Goal: Transaction & Acquisition: Purchase product/service

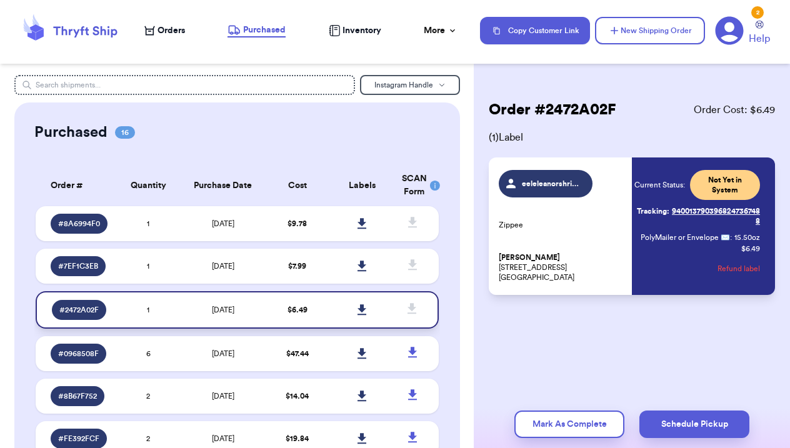
scroll to position [62, 0]
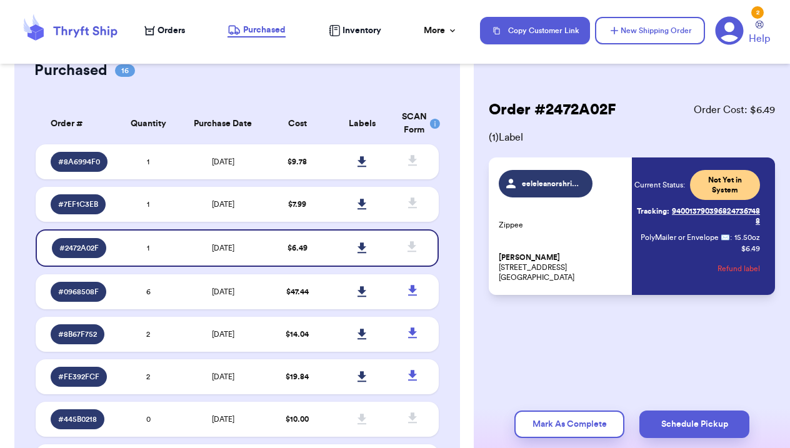
click at [748, 269] on button "Refund label" at bounding box center [738, 268] width 42 height 27
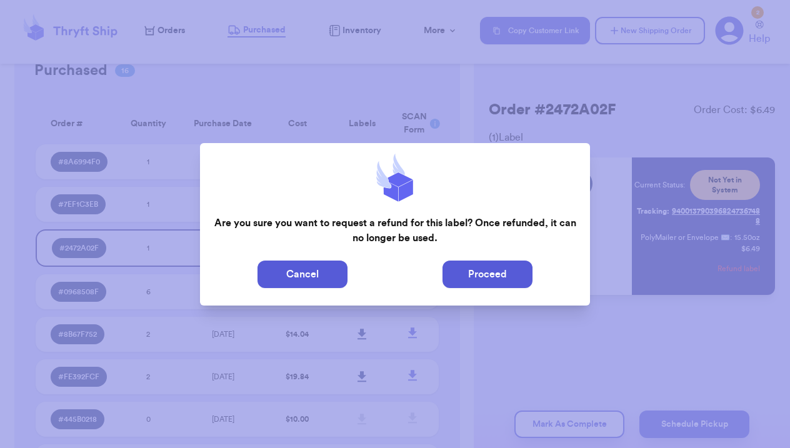
click at [504, 275] on button "Proceed" at bounding box center [487, 274] width 90 height 27
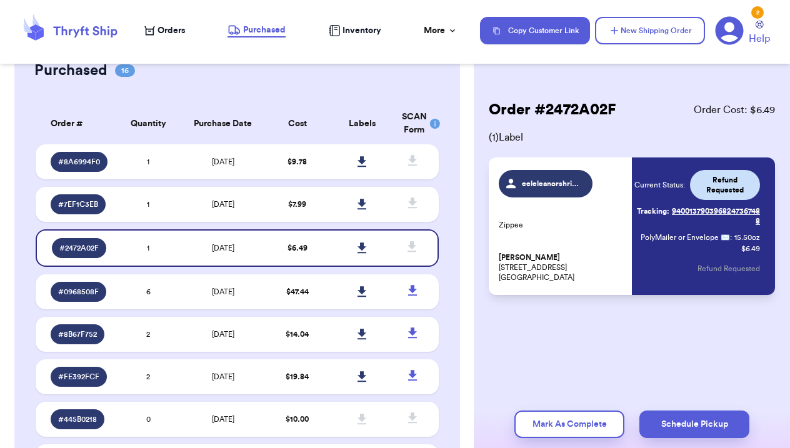
click at [545, 186] on span "eeleleanorshriver" at bounding box center [551, 184] width 59 height 10
click at [92, 253] on span "# 2472A02F" at bounding box center [78, 248] width 39 height 10
click at [552, 184] on span "eeleleanorshriver" at bounding box center [551, 184] width 59 height 10
click at [668, 25] on button "New Shipping Order" at bounding box center [650, 30] width 110 height 27
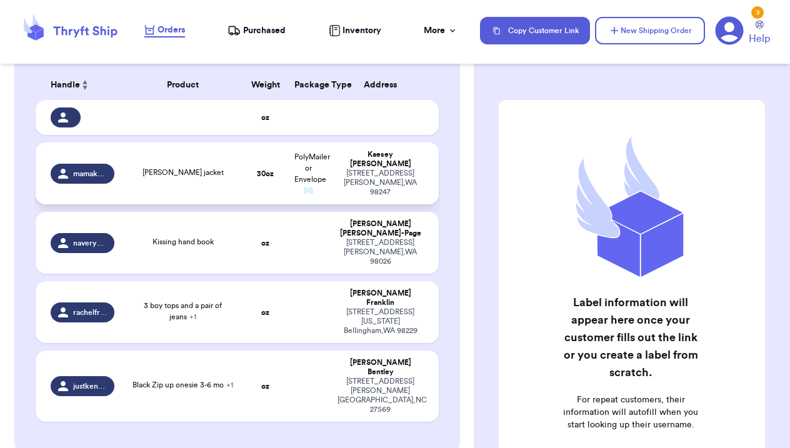
scroll to position [175, 0]
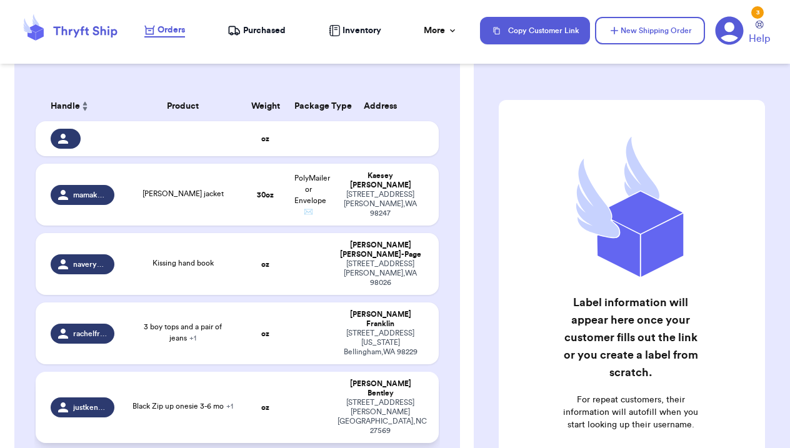
click at [165, 402] on span "Black Zip up onesie 3-6 mo + 1" at bounding box center [182, 405] width 101 height 7
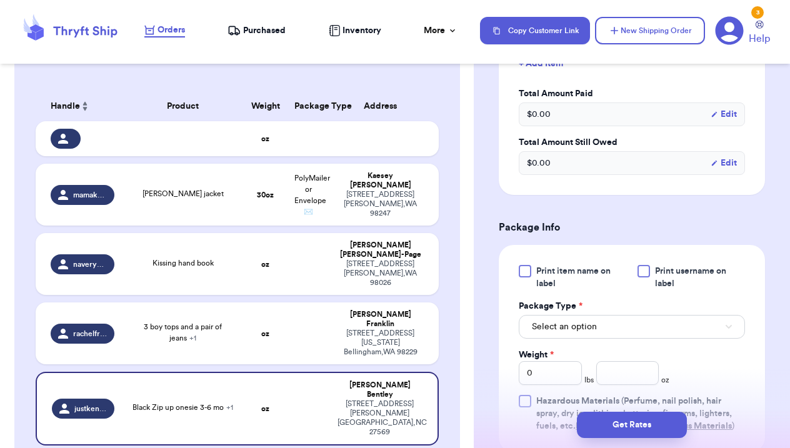
scroll to position [494, 0]
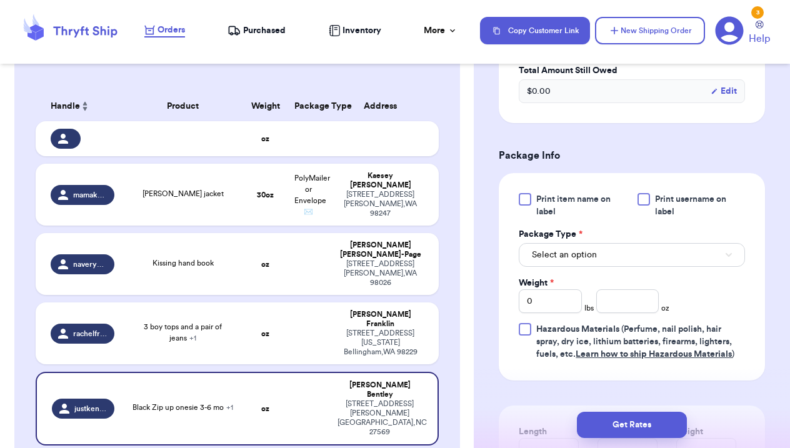
click at [591, 254] on span "Select an option" at bounding box center [564, 255] width 65 height 12
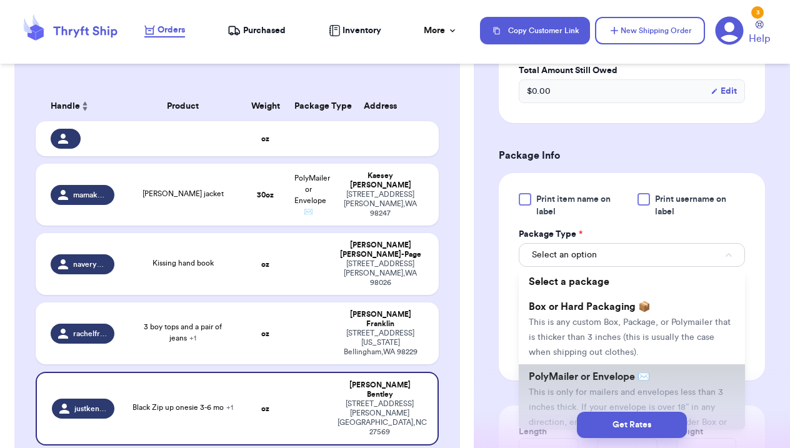
click at [574, 390] on li "PolyMailer or Envelope ✉️ This is only for mailers and envelopes less than 3 in…" at bounding box center [632, 406] width 226 height 85
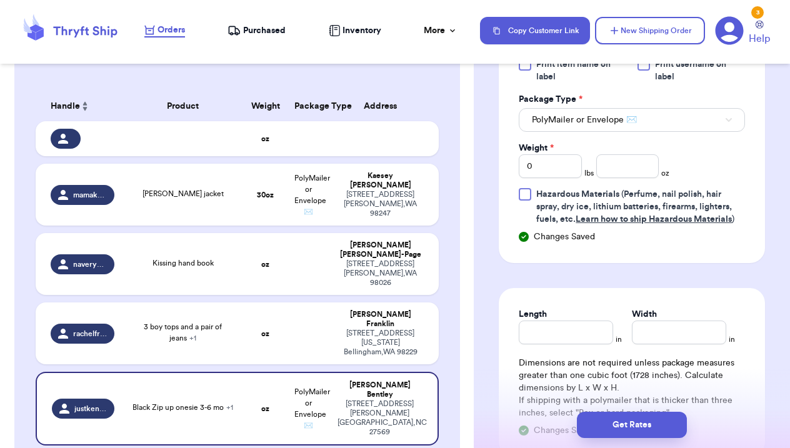
scroll to position [617, 0]
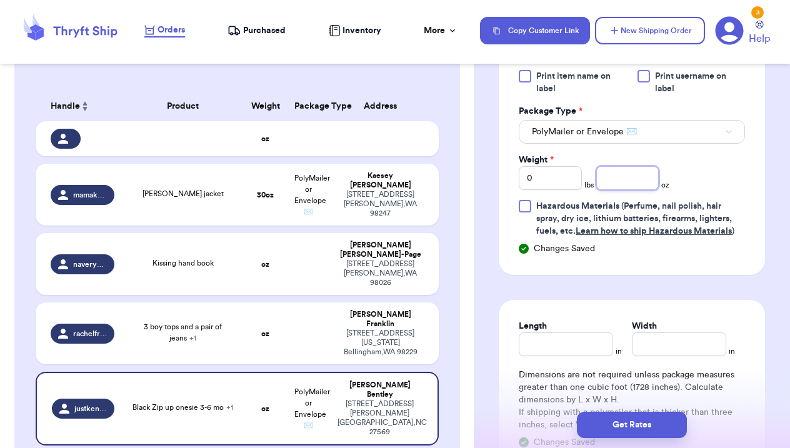
click at [627, 178] on input "number" at bounding box center [627, 178] width 63 height 24
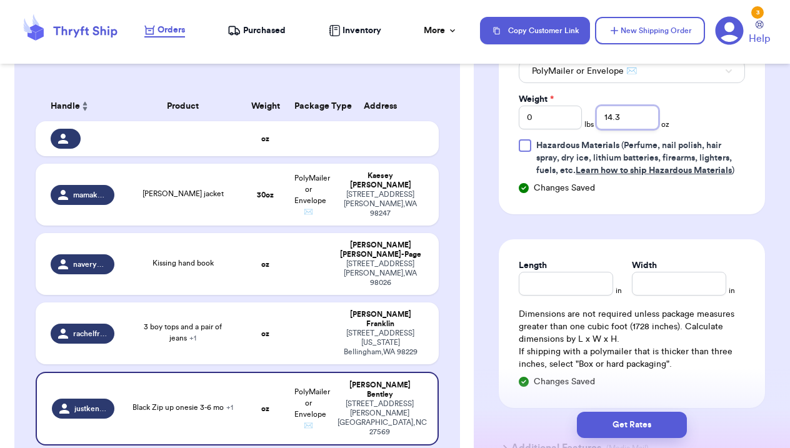
scroll to position [684, 0]
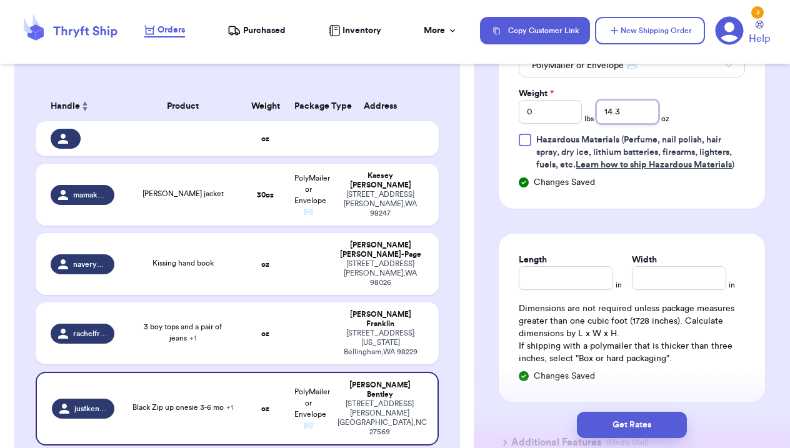
type input "14.3"
click at [681, 189] on div "Changes Saved" at bounding box center [632, 182] width 226 height 12
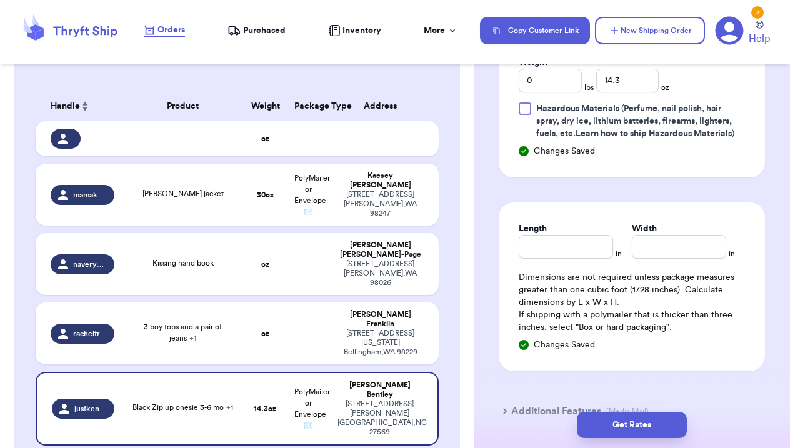
scroll to position [718, 0]
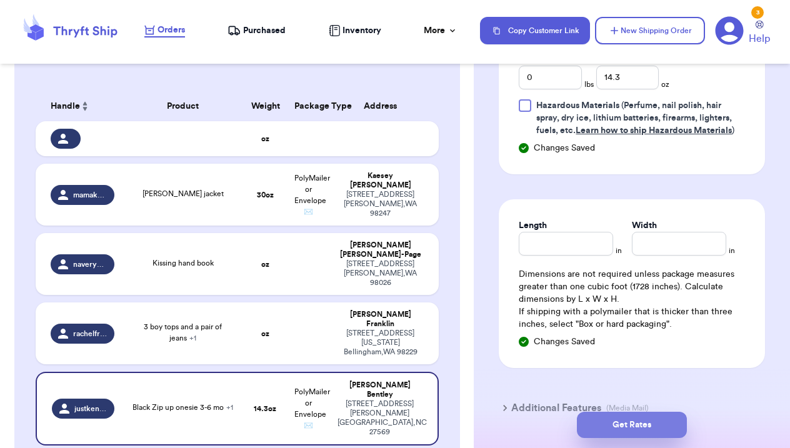
click at [639, 426] on button "Get Rates" at bounding box center [632, 425] width 110 height 26
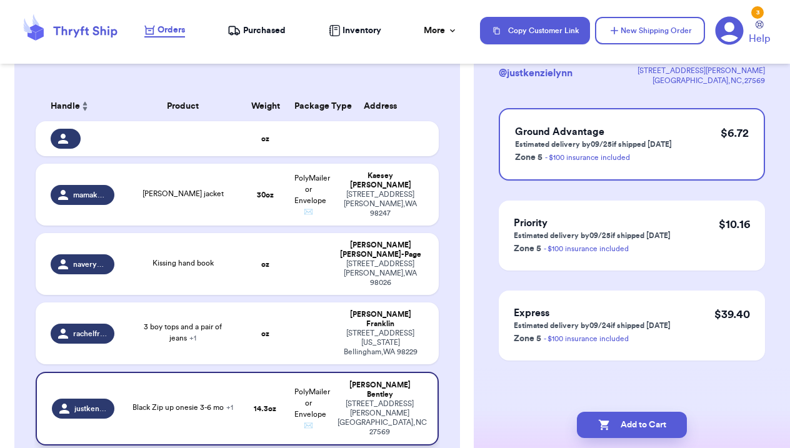
scroll to position [0, 0]
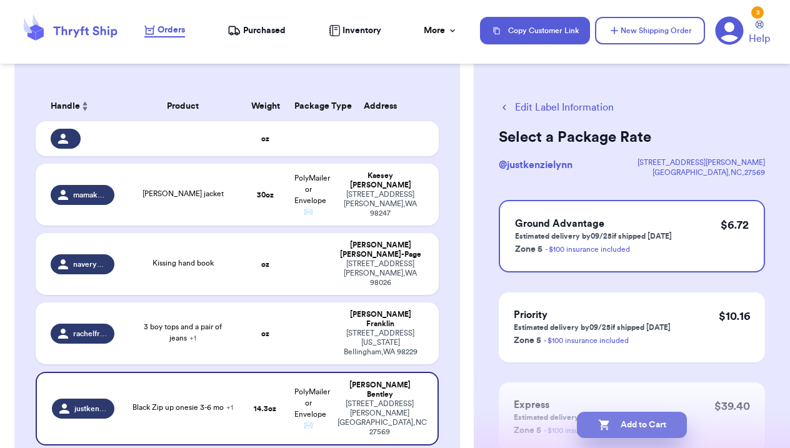
click at [631, 422] on button "Add to Cart" at bounding box center [632, 425] width 110 height 26
checkbox input "true"
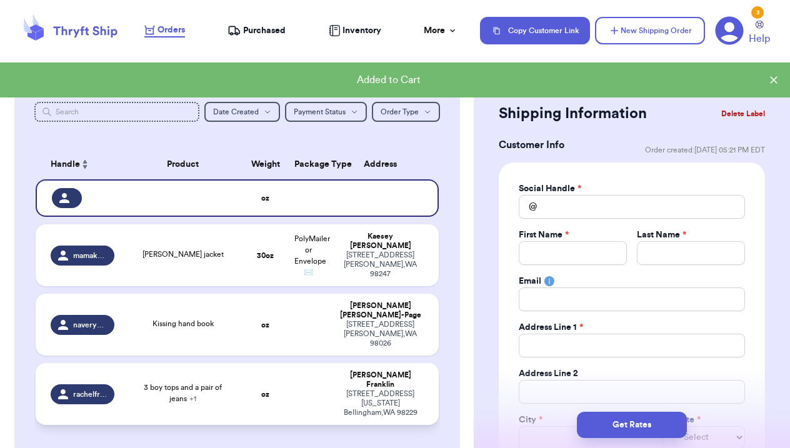
scroll to position [107, 0]
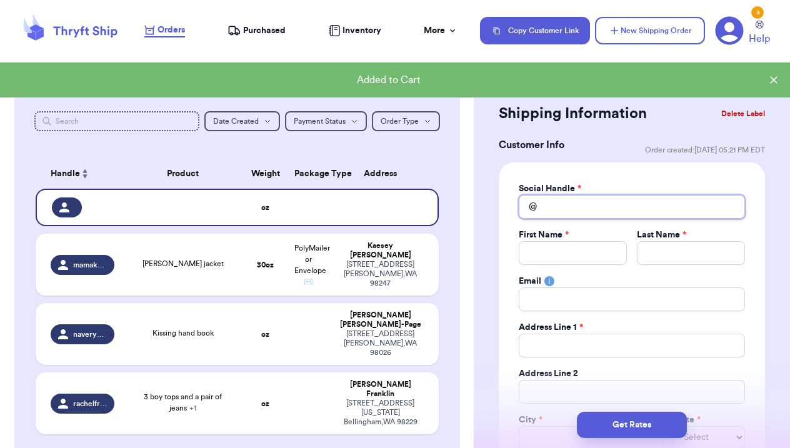
click at [576, 204] on input "Total Amount Paid" at bounding box center [632, 207] width 226 height 24
type input "e"
type input "ee"
type input "eel"
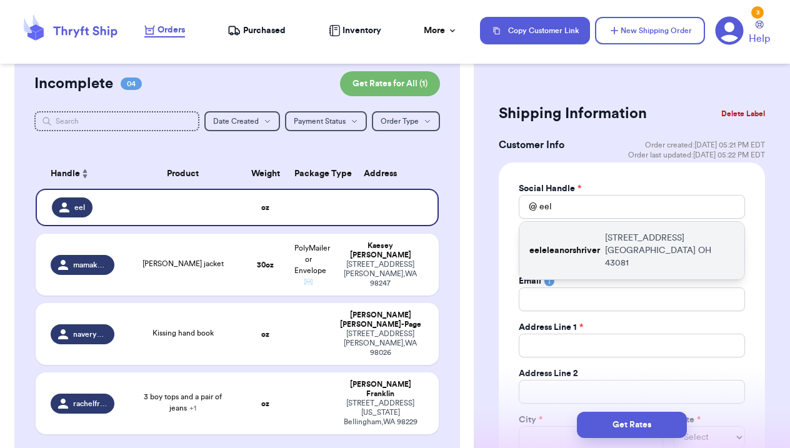
click at [580, 248] on p "eeleleanorshriver" at bounding box center [564, 250] width 71 height 12
type input "eeleleanorshriver"
type input "Eleanor"
type input "Shriver"
type input "ellieshriver@gmail.com"
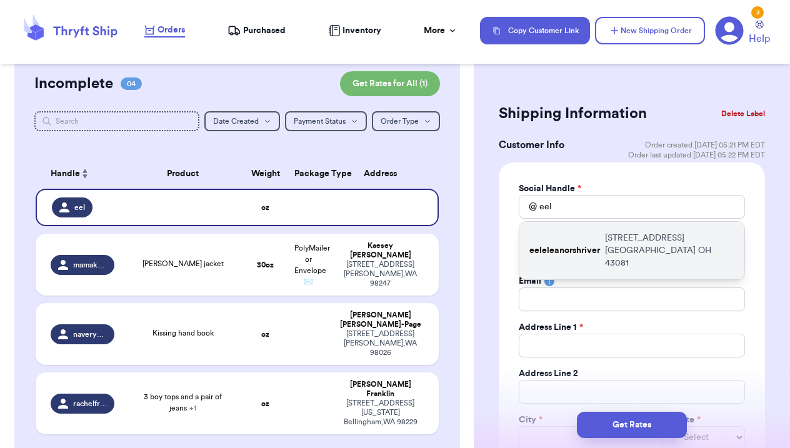
type input "[STREET_ADDRESS]"
type input "Westerville"
select select "OH"
type input "43081"
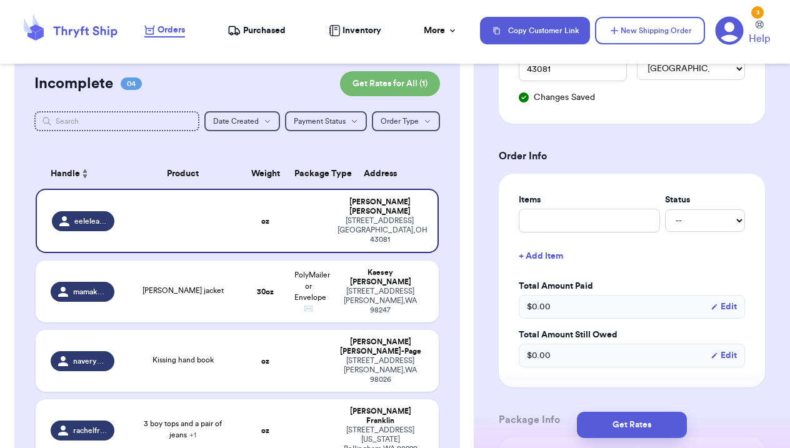
scroll to position [420, 0]
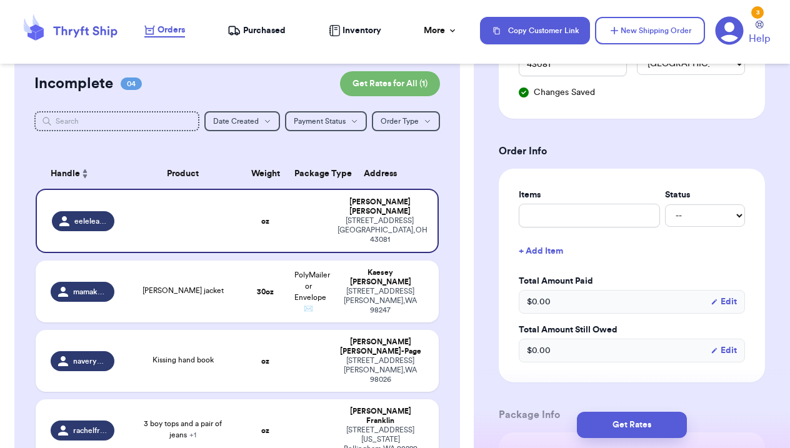
click at [566, 246] on button "+ Add Item" at bounding box center [632, 250] width 236 height 27
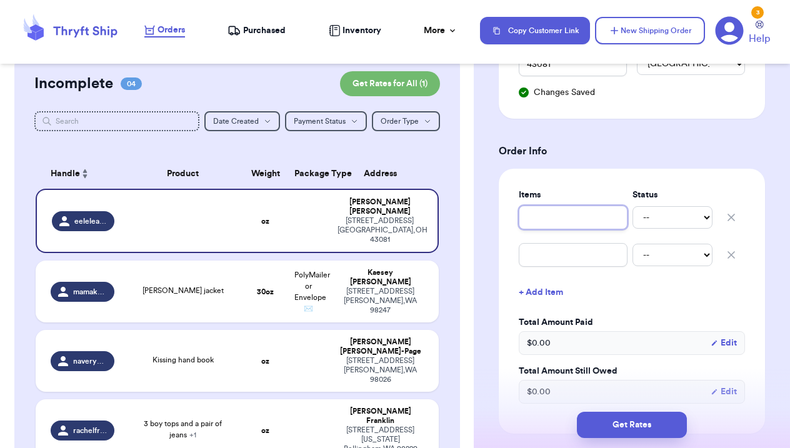
type input "L"
type input "LS"
type input "LS n"
type input "LS ni"
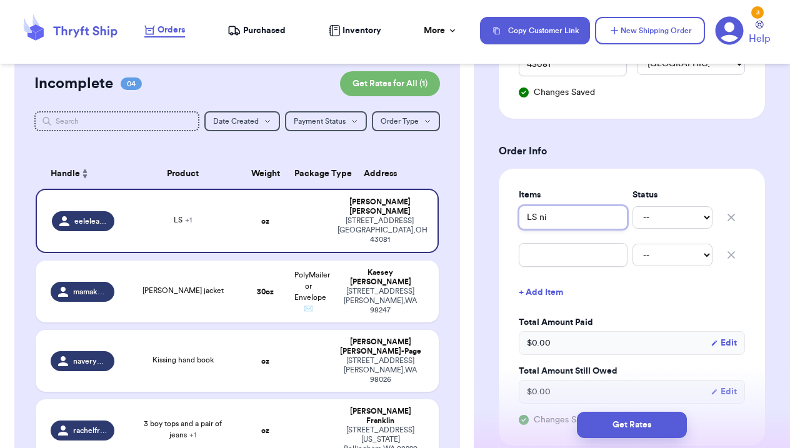
type input "LS nig"
type input "LS nigh"
type input "LS night"
type input "LS nightg"
type input "LS nightgo"
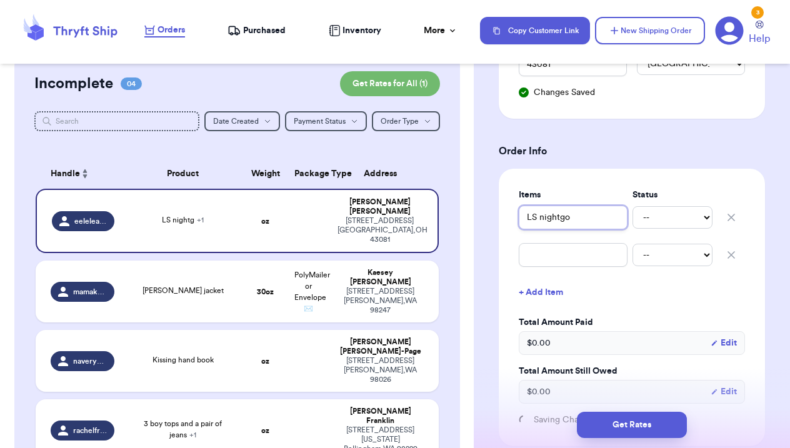
type input "LS nightgow"
type input "LS nightgown"
type input "C"
type input "Ca"
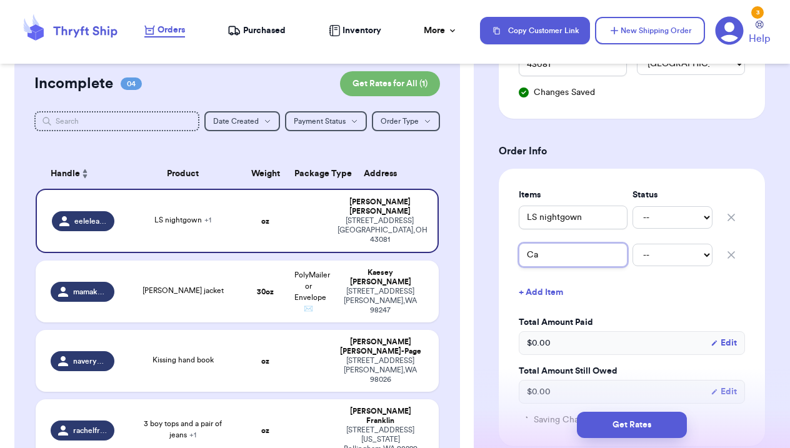
type input "Car"
type input "Carh"
type input "Carha"
type input "Carhar"
type input "Carhart"
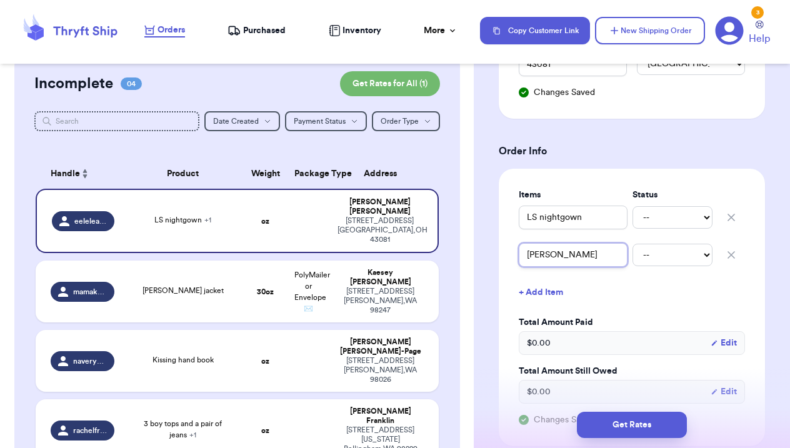
type input "Carhartt"
type input "Carhartt H"
type input "Carhartt"
type input "Carhartt S"
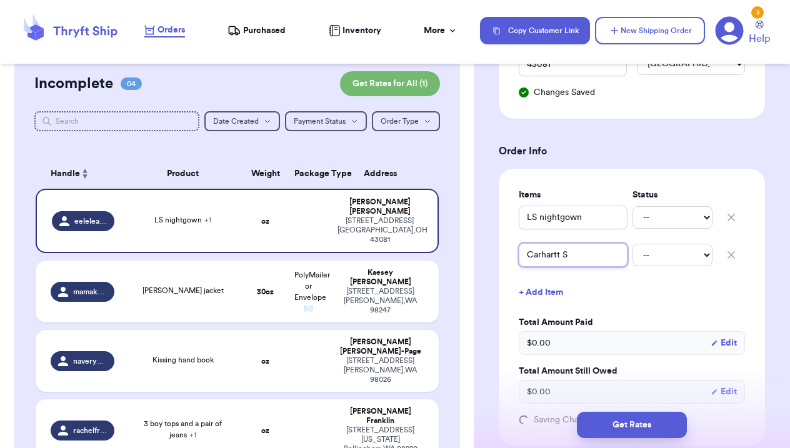
type input "Carhartt Sh"
type input "Carhartt She"
type input "Carhartt Sher"
type input "Carhartt Sherp"
type input "Carhartt Sherpa"
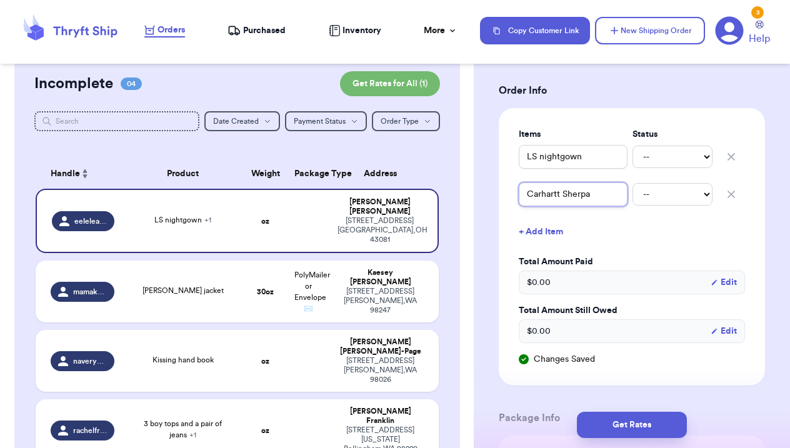
scroll to position [494, 0]
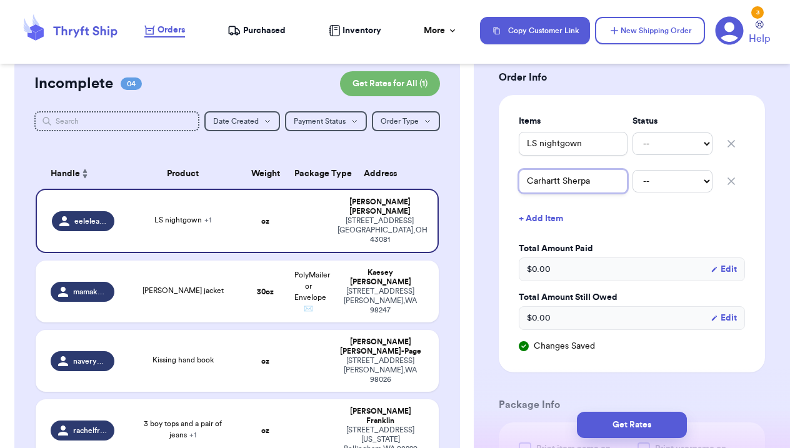
type input "Carhartt Sherpa"
click at [541, 220] on button "+ Add Item" at bounding box center [632, 218] width 236 height 27
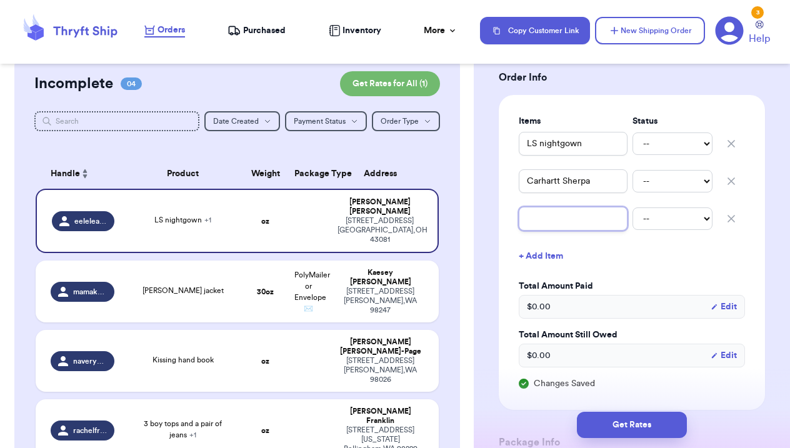
type input "B"
type input "Ba"
type input "Bam"
type input "Bamb"
type input "Bambo"
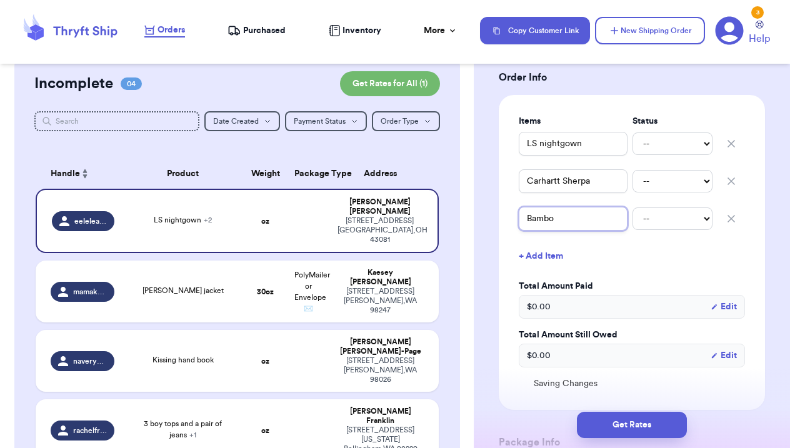
type input "Bamboo"
type input "Bamboo o"
type input "Bamboo on"
type input "Bamboo o"
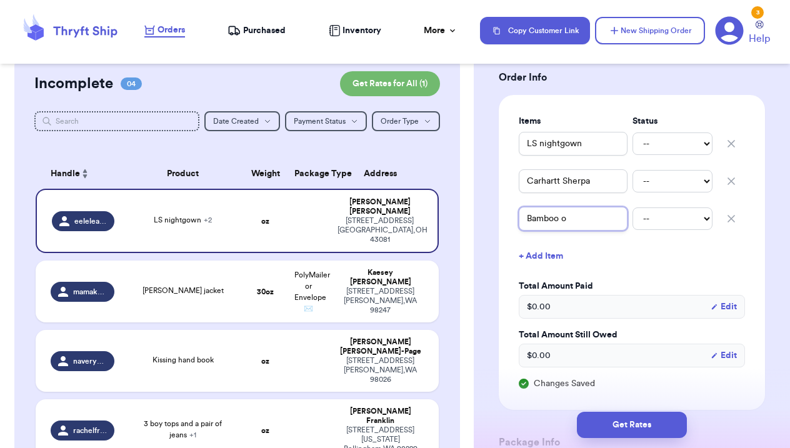
type input "Bamboo"
type input "Bamboo s"
type input "Bamboo sl"
type input "Bamboo sle"
type input "Bamboo slee"
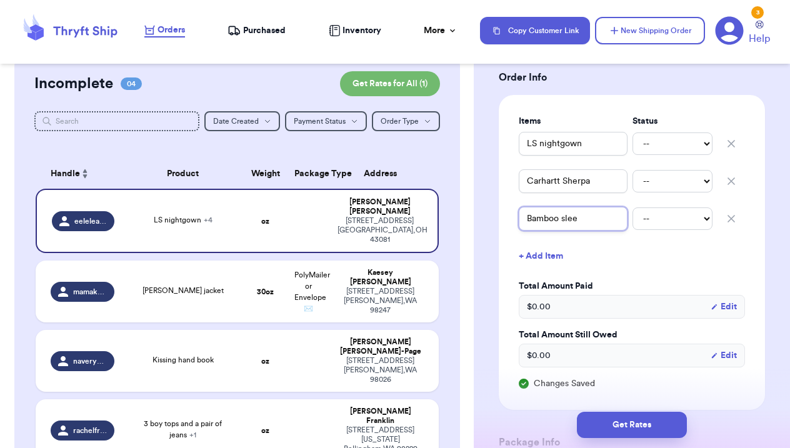
type input "Bamboo sleep"
type input "Bamboo sleepe"
type input "Bamboo sleeper"
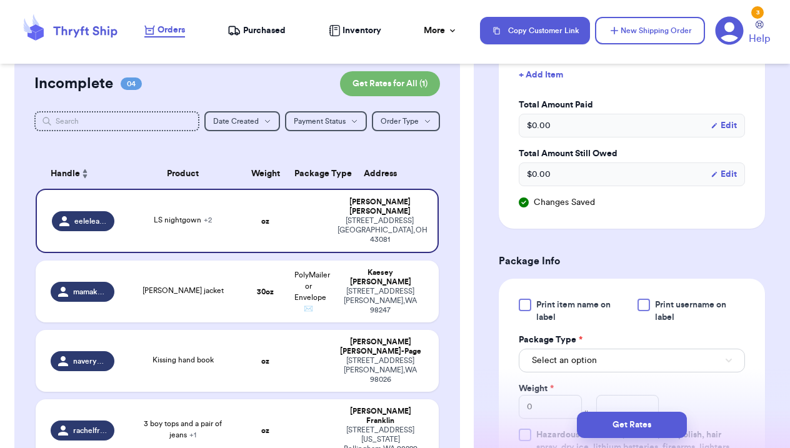
scroll to position [720, 0]
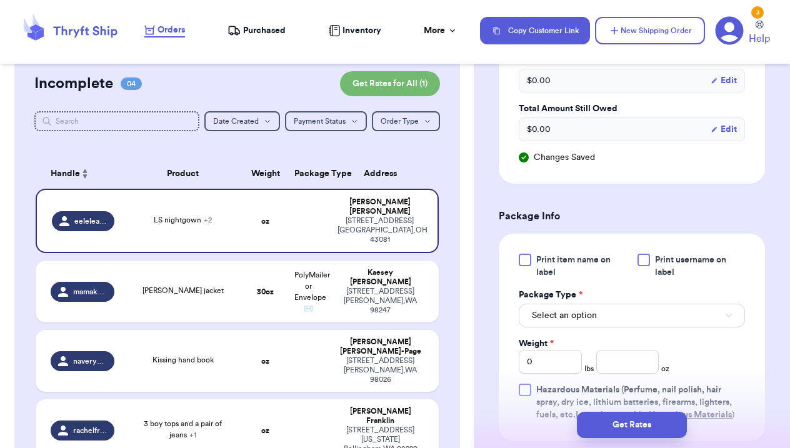
type input "Bamboo sleeper"
click at [619, 324] on button "Select an option" at bounding box center [632, 316] width 226 height 24
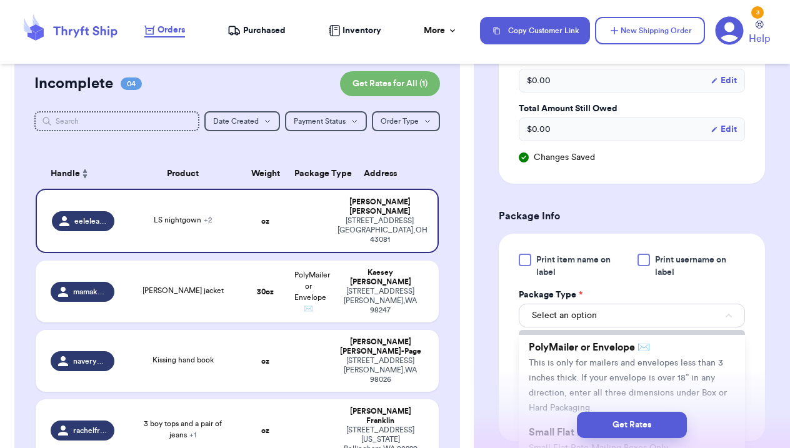
scroll to position [99, 0]
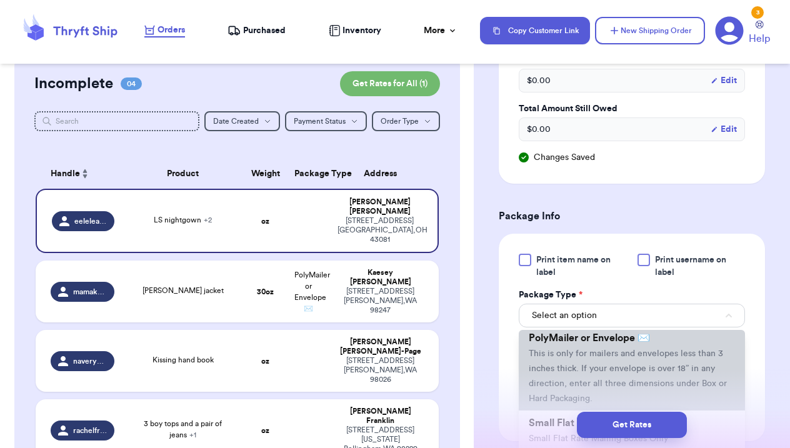
click at [600, 364] on li "PolyMailer or Envelope ✉️ This is only for mailers and envelopes less than 3 in…" at bounding box center [632, 368] width 226 height 85
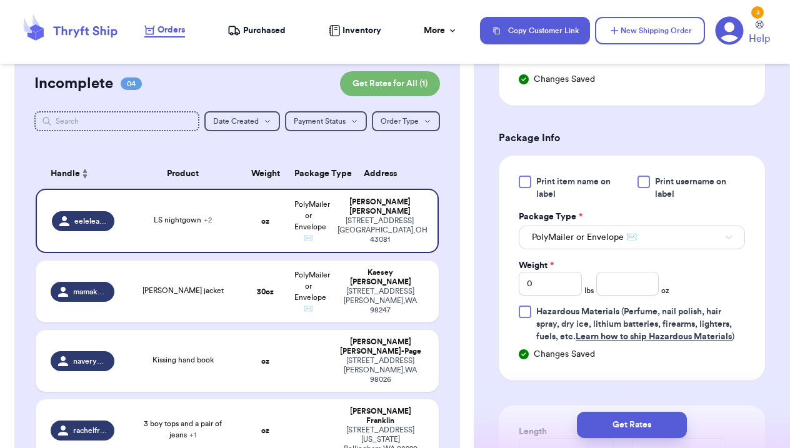
scroll to position [800, 0]
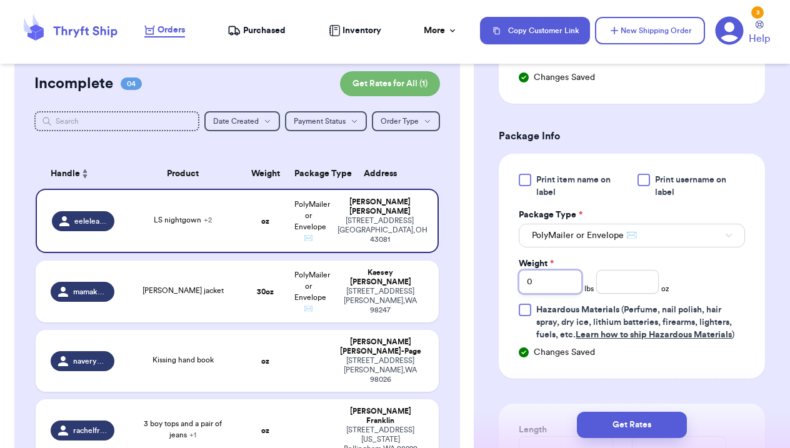
click at [562, 274] on input "0" at bounding box center [550, 282] width 63 height 24
type input "10"
click at [613, 286] on input "number" at bounding box center [627, 282] width 63 height 24
click at [559, 288] on input "10" at bounding box center [550, 282] width 63 height 24
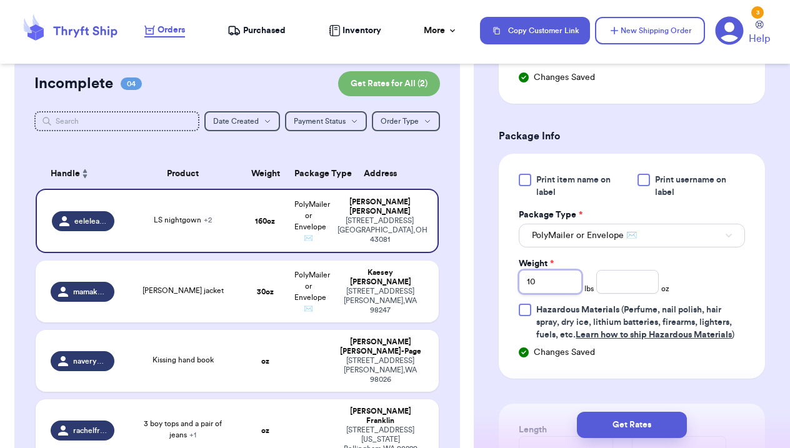
type input "1"
click at [665, 271] on div "Weight * 1 lbs oz" at bounding box center [594, 275] width 151 height 36
click at [636, 280] on input "number" at bounding box center [627, 282] width 63 height 24
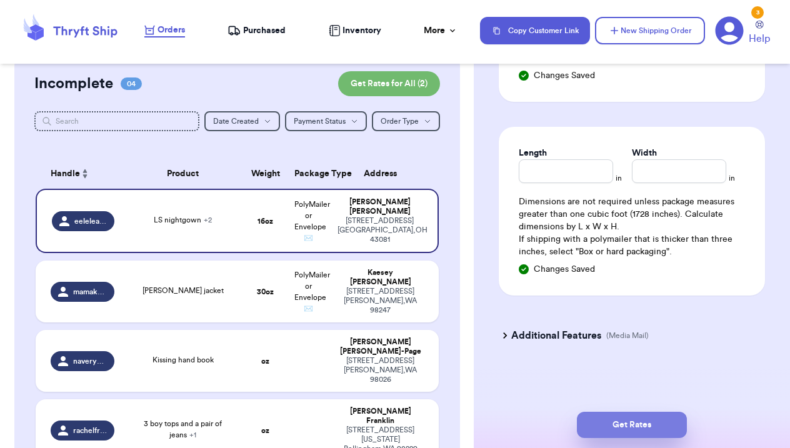
type input "2.6"
click at [648, 417] on button "Get Rates" at bounding box center [632, 425] width 110 height 26
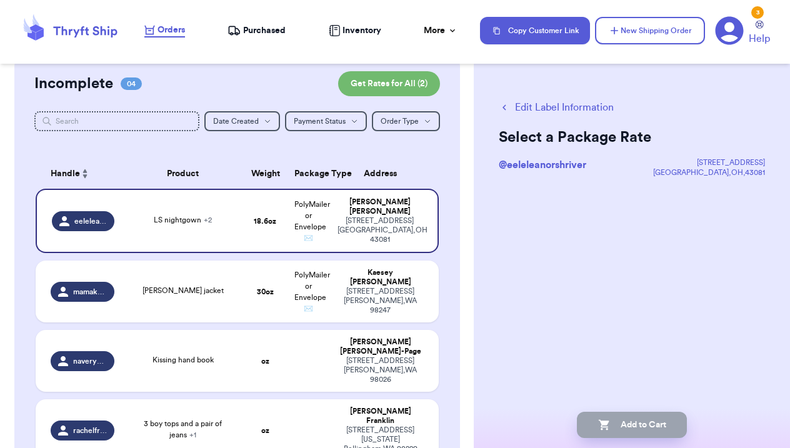
scroll to position [0, 0]
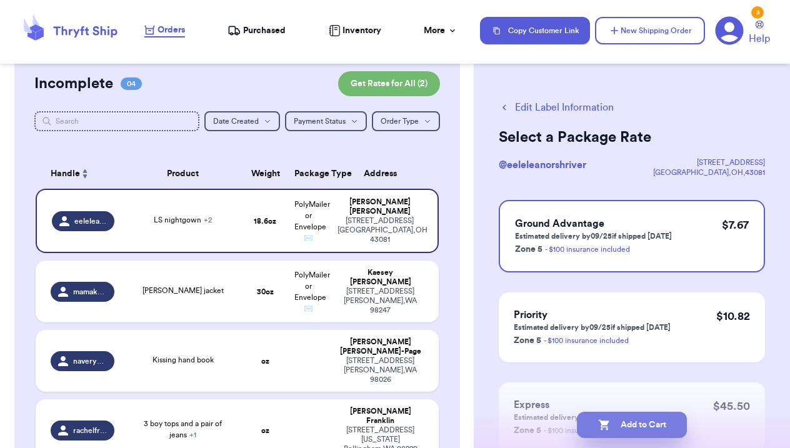
click at [632, 427] on button "Add to Cart" at bounding box center [632, 425] width 110 height 26
checkbox input "true"
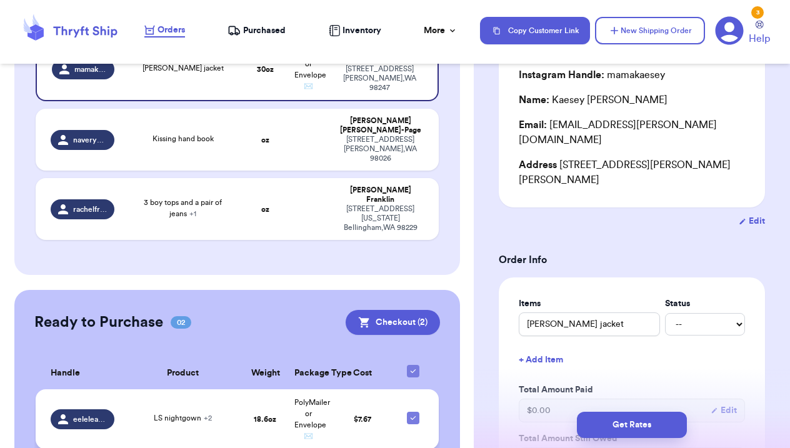
scroll to position [39, 0]
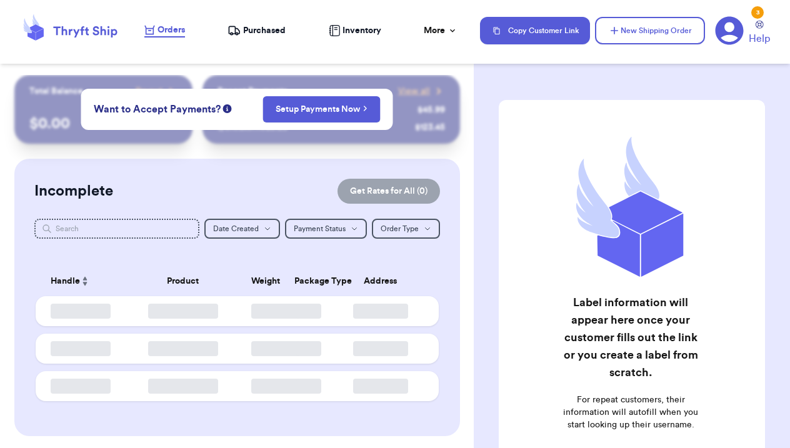
checkbox input "true"
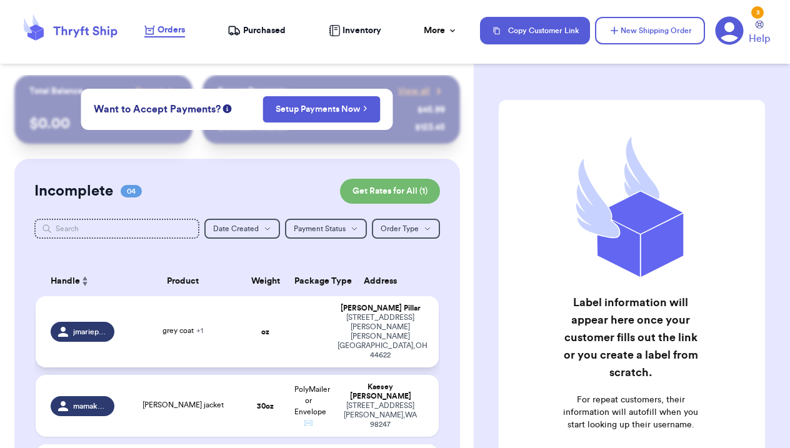
click at [208, 325] on div "grey coat + 1" at bounding box center [182, 332] width 106 height 14
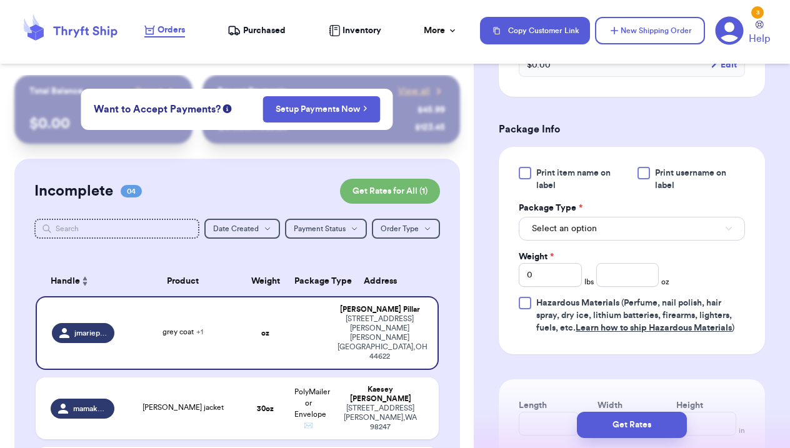
scroll to position [541, 0]
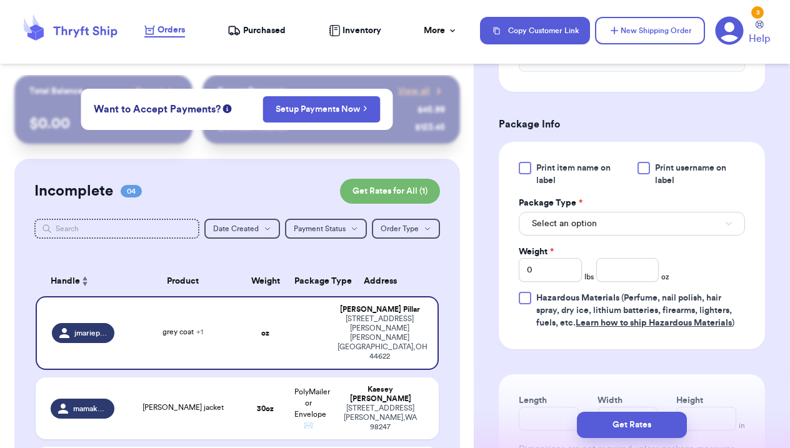
click at [621, 230] on button "Select an option" at bounding box center [632, 224] width 226 height 24
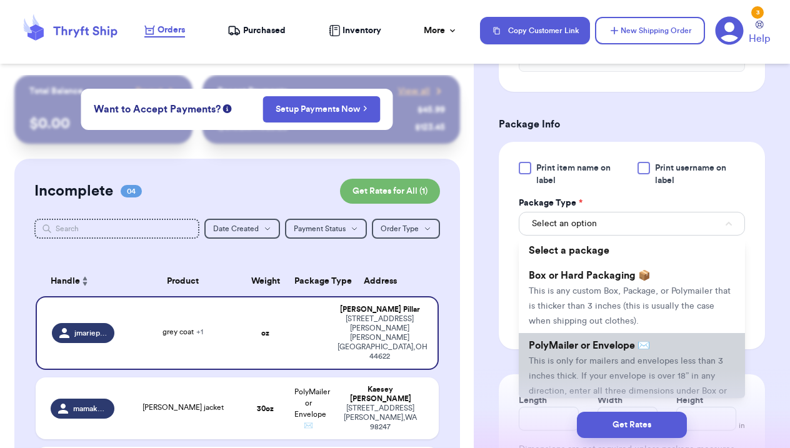
click at [617, 346] on span "PolyMailer or Envelope ✉️" at bounding box center [589, 346] width 121 height 10
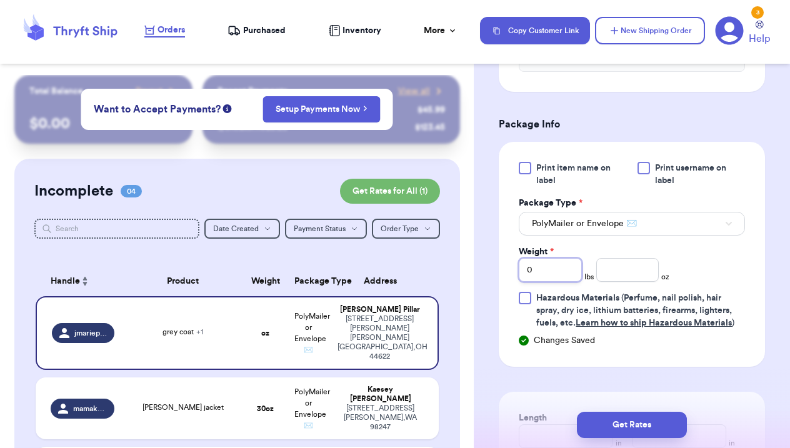
click at [561, 274] on input "0" at bounding box center [550, 270] width 63 height 24
type input "01"
click at [611, 268] on input "number" at bounding box center [627, 270] width 63 height 24
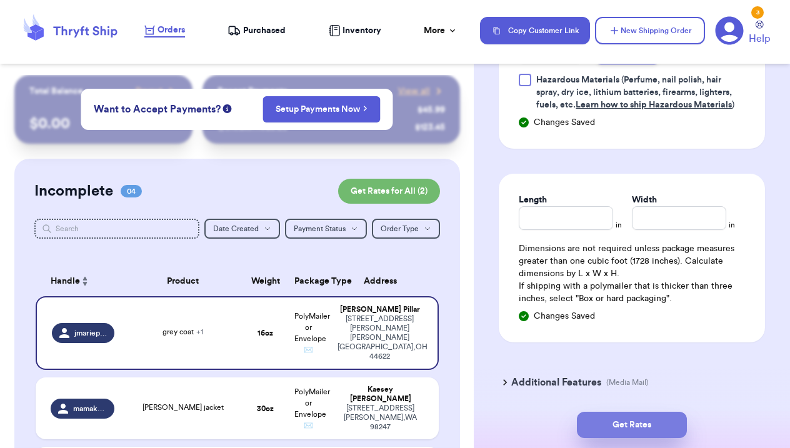
scroll to position [759, 0]
type input "14.5"
click at [652, 428] on button "Get Rates" at bounding box center [632, 425] width 110 height 26
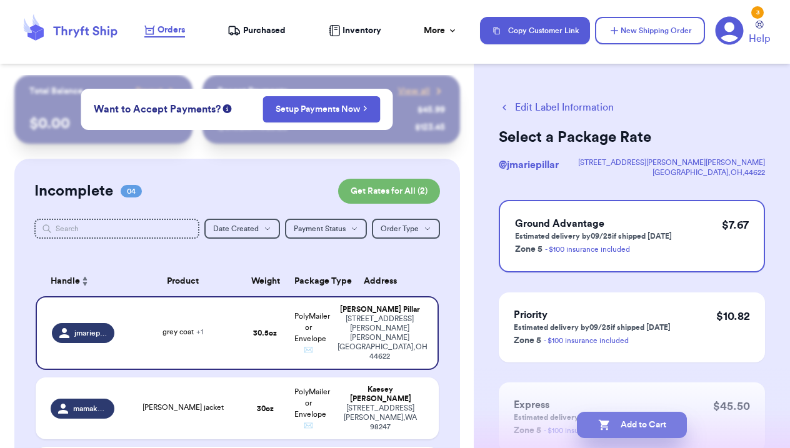
click at [656, 429] on button "Add to Cart" at bounding box center [632, 425] width 110 height 26
checkbox input "true"
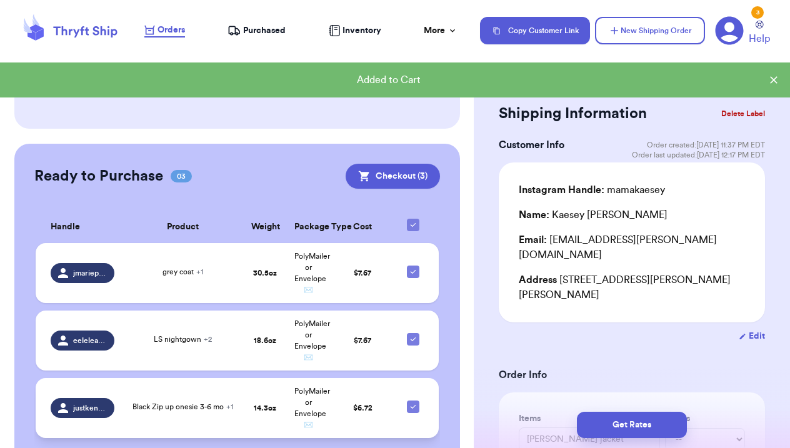
click at [411, 402] on icon at bounding box center [413, 407] width 10 height 10
click at [412, 400] on input "checkbox" at bounding box center [412, 400] width 1 height 1
checkbox input "false"
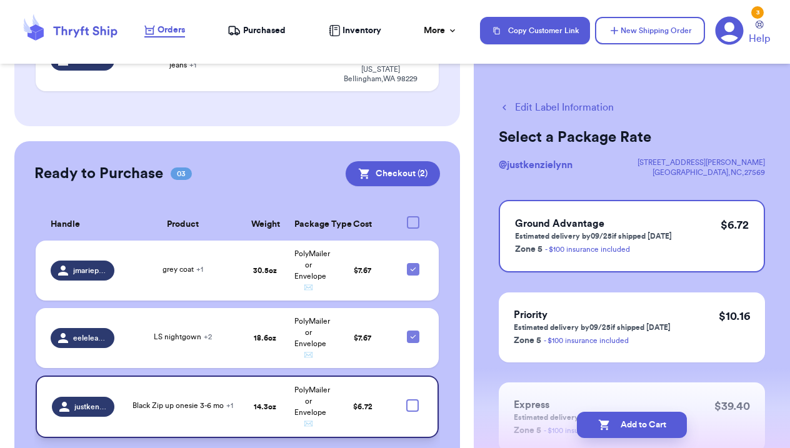
click at [442, 258] on div "Ready to Purchase 03 Checkout ( 2 ) Checkout ( 2 ) Handle Product Weight Packag…" at bounding box center [237, 307] width 446 height 332
click at [406, 161] on button "Checkout ( 2 )" at bounding box center [393, 173] width 94 height 25
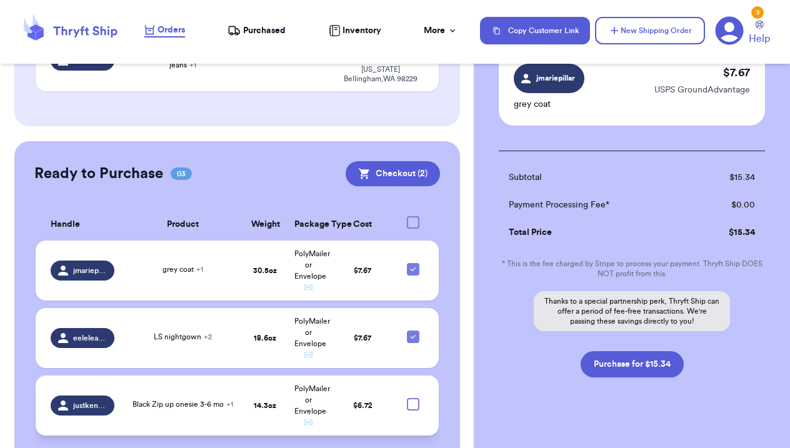
scroll to position [201, 0]
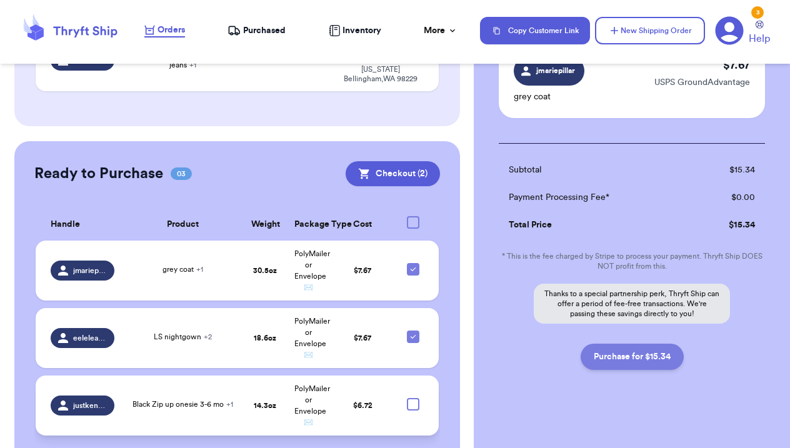
click at [622, 358] on button "Purchase for $15.34" at bounding box center [632, 357] width 103 height 26
checkbox input "false"
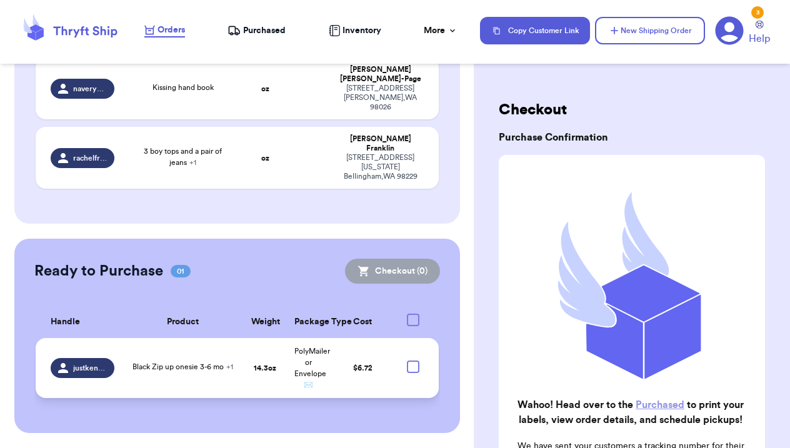
scroll to position [0, 0]
click at [249, 25] on span "Purchased" at bounding box center [264, 30] width 42 height 12
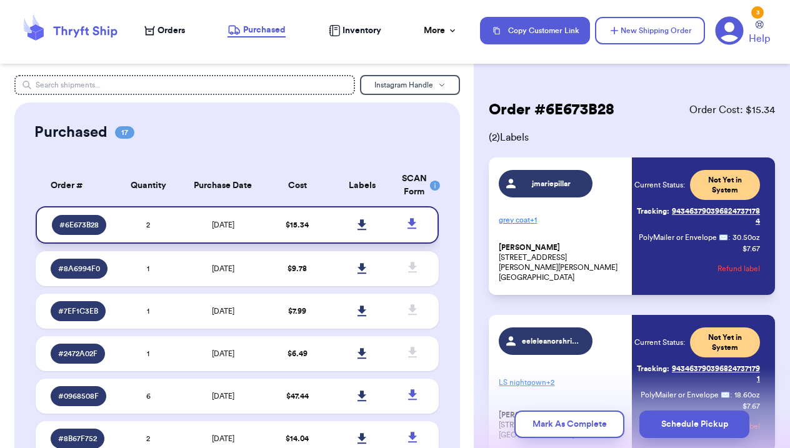
click at [361, 229] on icon at bounding box center [361, 224] width 9 height 11
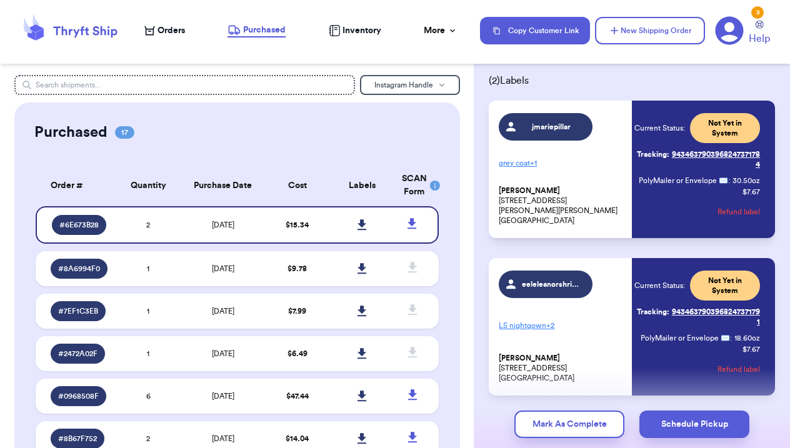
scroll to position [68, 0]
